Goal: Task Accomplishment & Management: Use online tool/utility

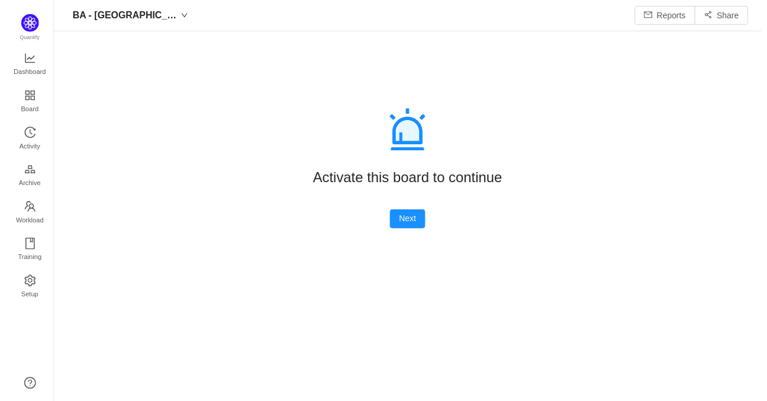
scroll to position [383, 692]
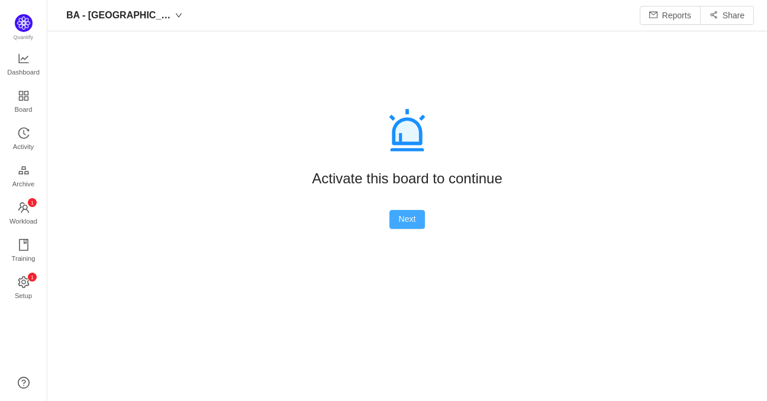
click at [413, 216] on button "Next" at bounding box center [407, 219] width 36 height 19
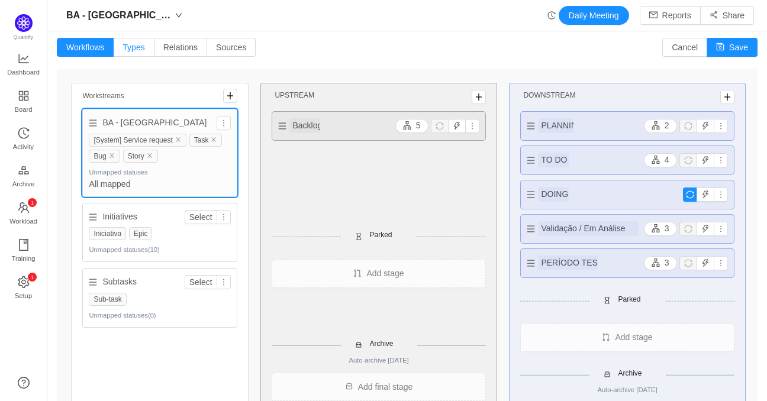
click at [133, 48] on span "Types" at bounding box center [133, 47] width 22 height 9
click at [122, 50] on input "Types" at bounding box center [122, 50] width 0 height 0
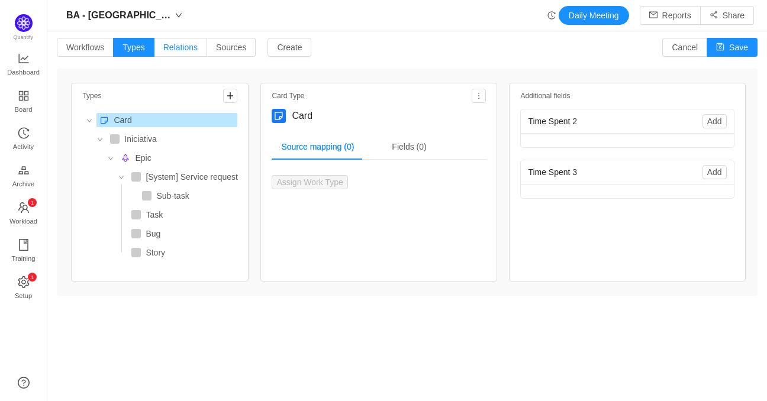
click at [172, 54] on label "Relations" at bounding box center [180, 47] width 53 height 19
click at [163, 50] on input "Relations" at bounding box center [163, 50] width 0 height 0
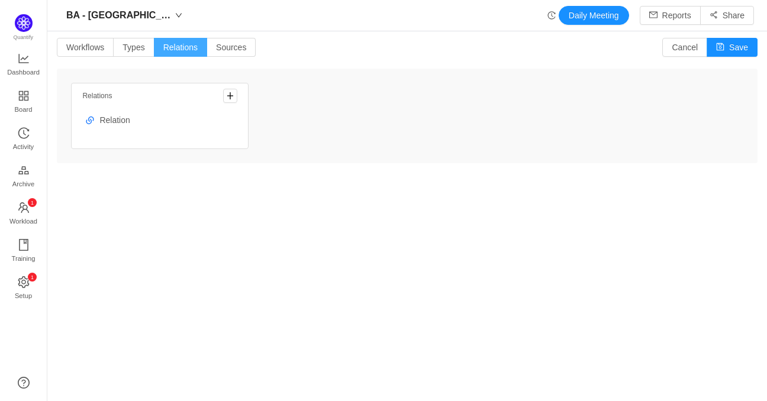
drag, startPoint x: 211, startPoint y: 49, endPoint x: 201, endPoint y: 50, distance: 10.8
click at [211, 48] on label "Sources" at bounding box center [231, 47] width 49 height 19
click at [216, 50] on input "Sources" at bounding box center [216, 50] width 0 height 0
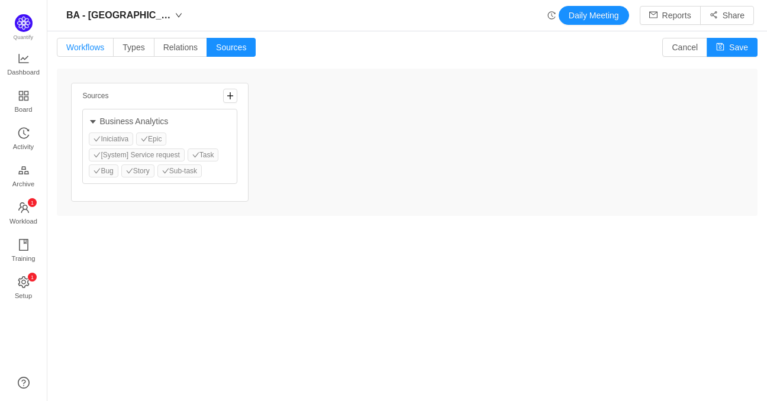
click at [93, 51] on span "Workflows" at bounding box center [85, 47] width 38 height 9
click at [66, 50] on input "Workflows" at bounding box center [66, 50] width 0 height 0
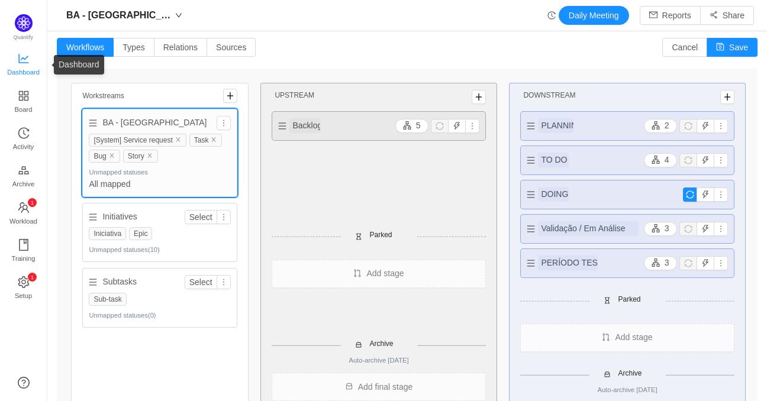
click at [31, 65] on span "Dashboard" at bounding box center [23, 72] width 33 height 24
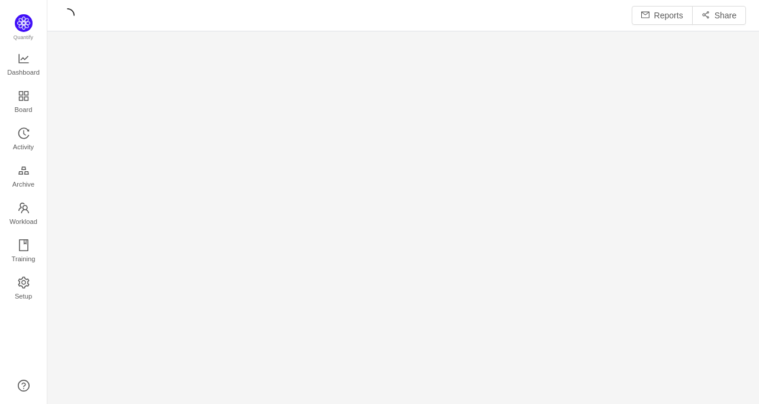
scroll to position [386, 684]
